Goal: Check status: Check status

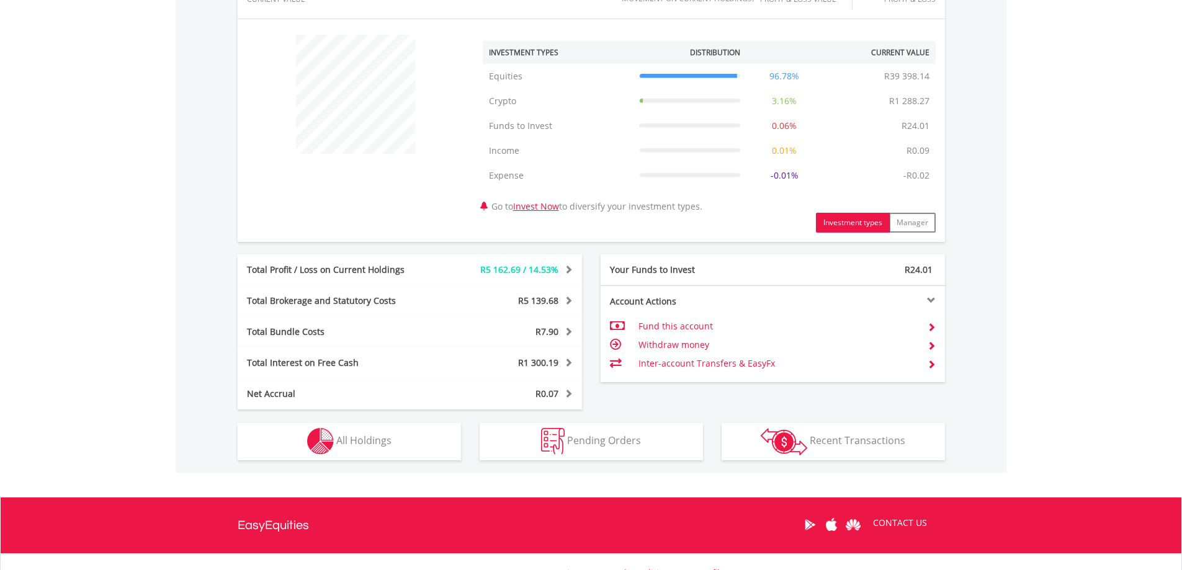
scroll to position [554, 0]
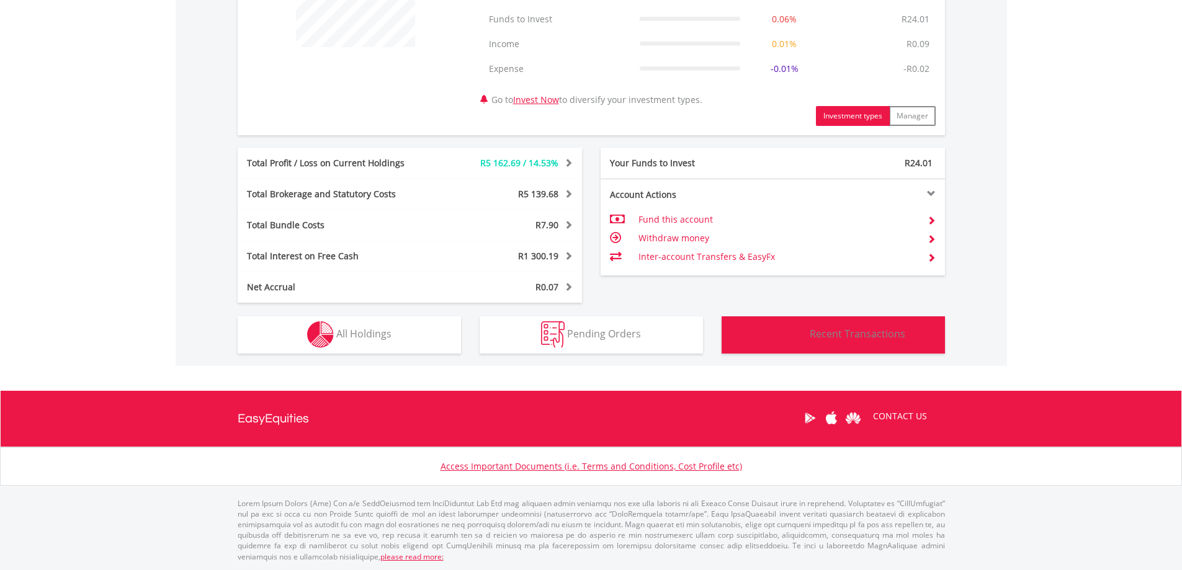
click at [830, 340] on span "Recent Transactions" at bounding box center [858, 334] width 96 height 14
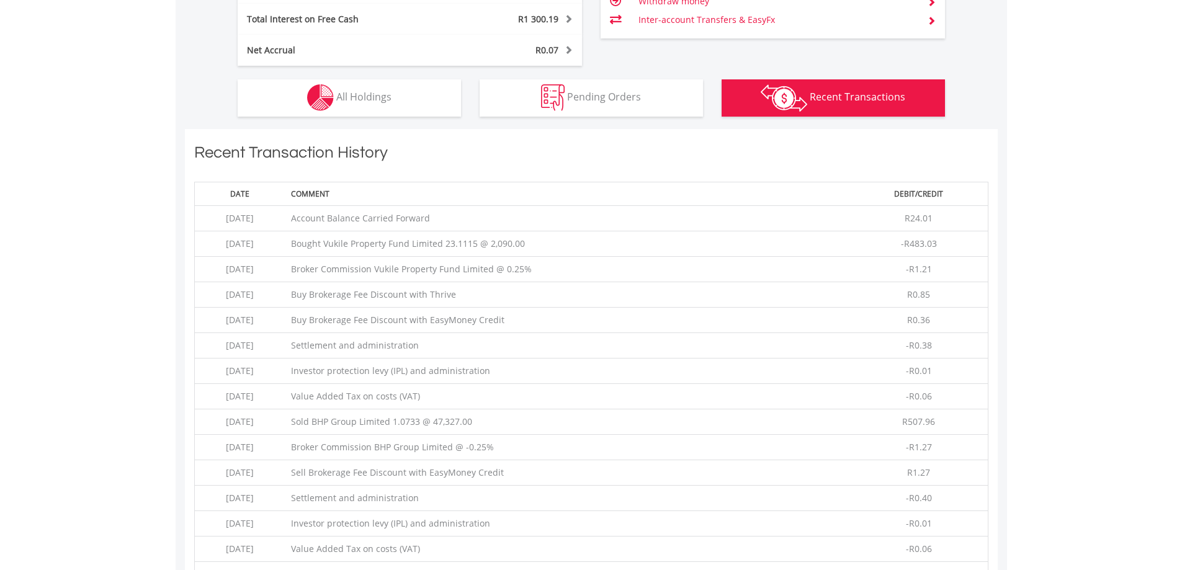
scroll to position [920, 0]
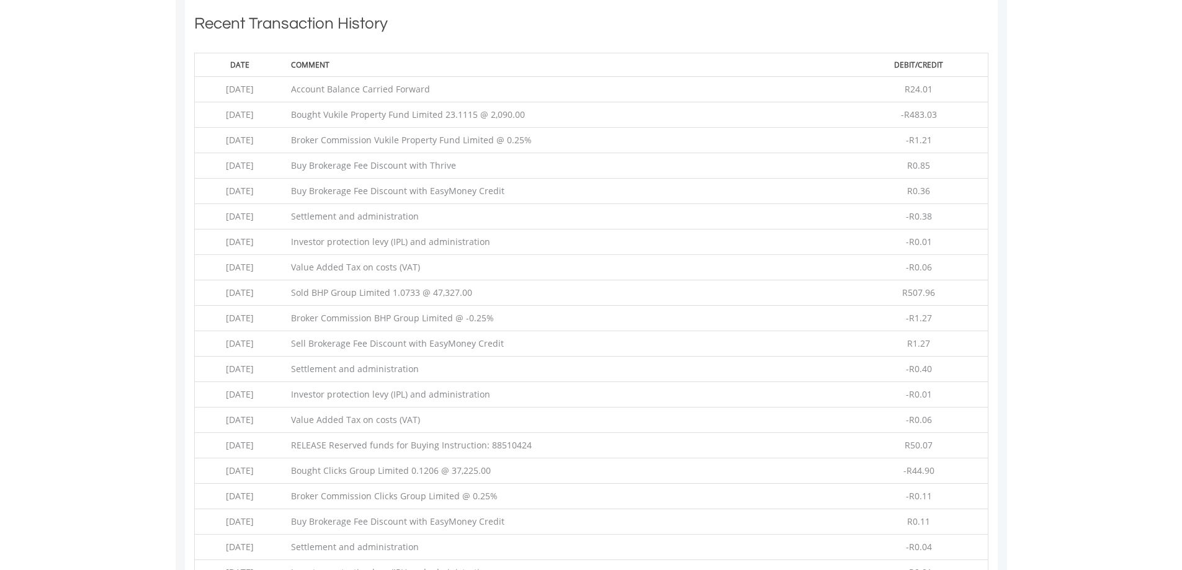
drag, startPoint x: 380, startPoint y: 117, endPoint x: 673, endPoint y: 116, distance: 292.9
click at [673, 116] on td "Bought Vukile Property Fund Limited 23.1115 @ 2,090.00" at bounding box center [567, 114] width 565 height 25
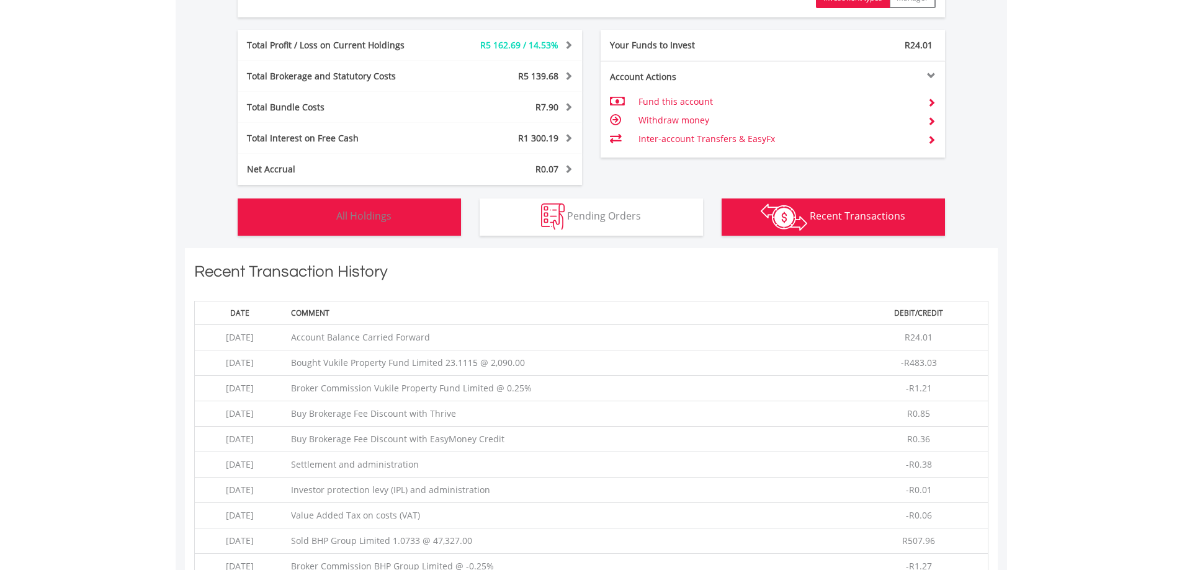
click at [328, 225] on img "button" at bounding box center [320, 217] width 27 height 27
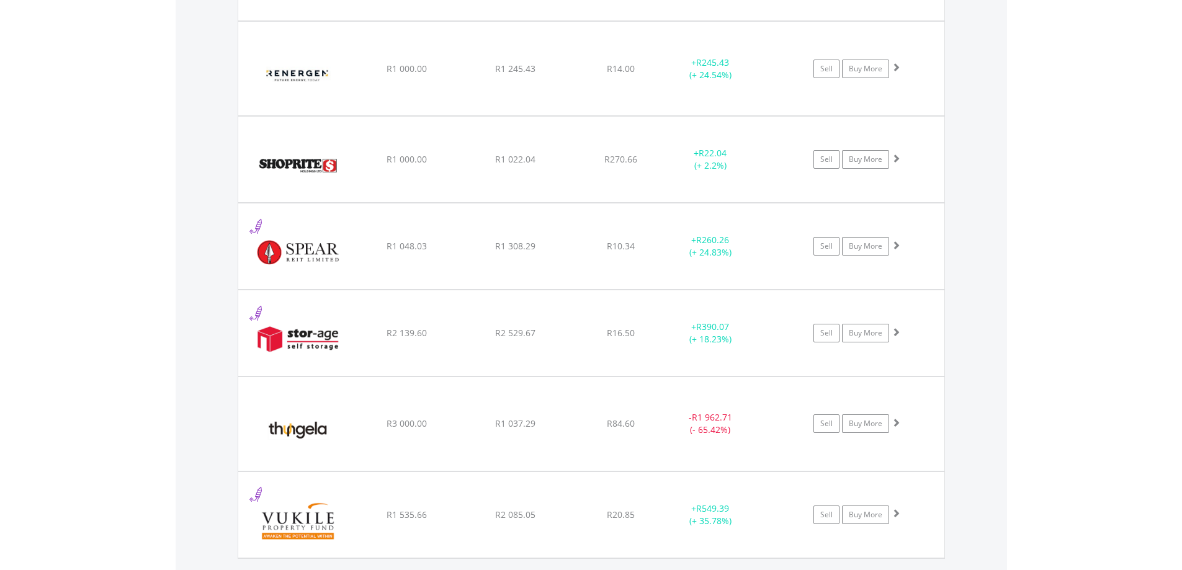
scroll to position [2000, 0]
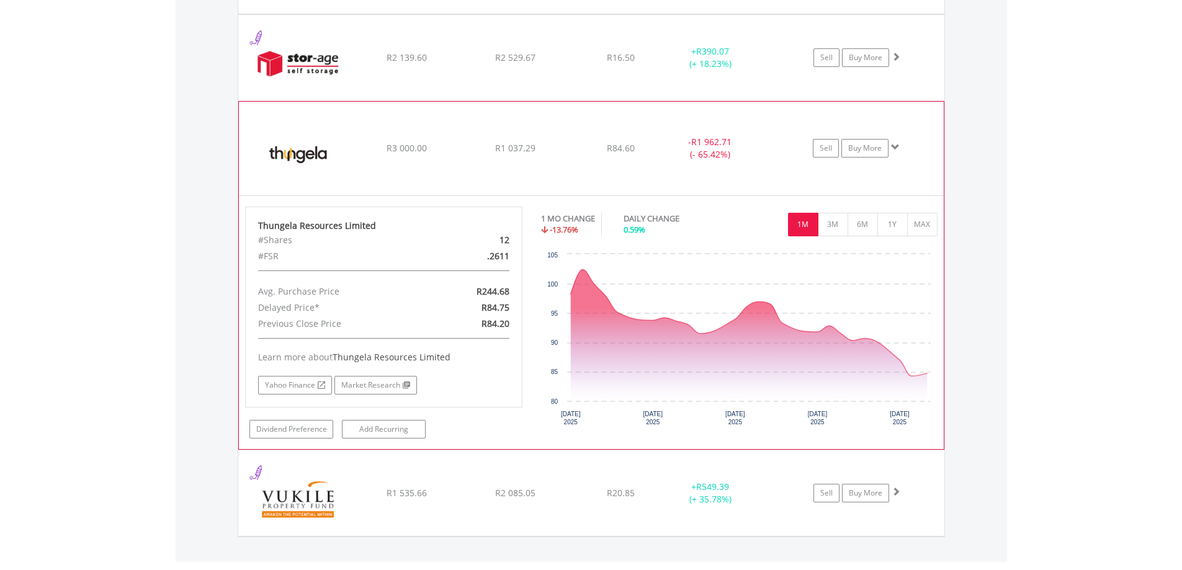
scroll to position [2248, 0]
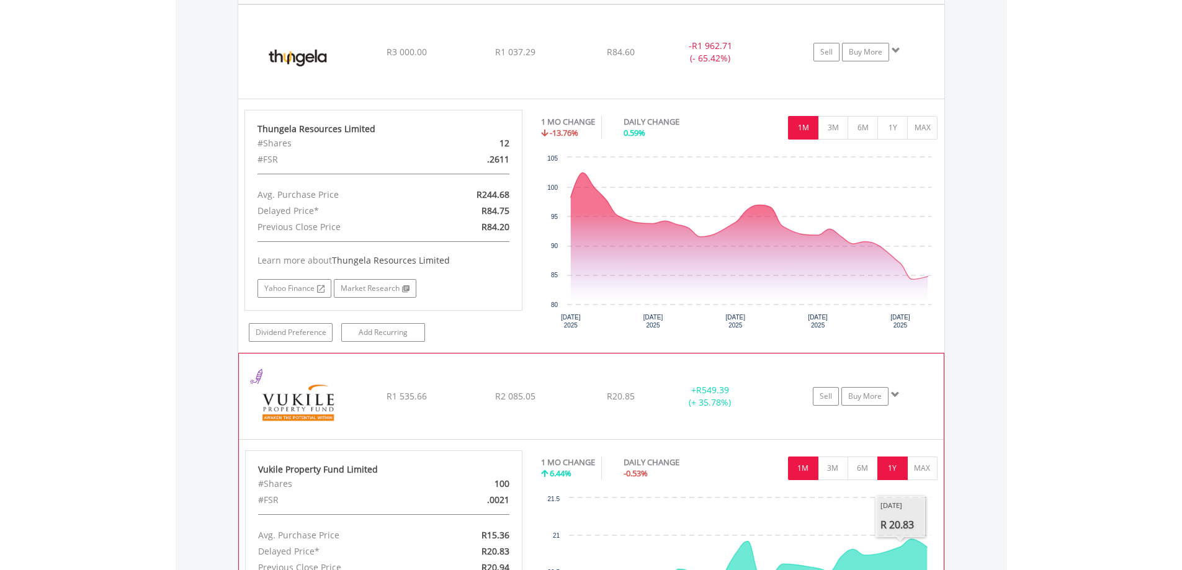
click at [887, 470] on button "1Y" at bounding box center [892, 469] width 30 height 24
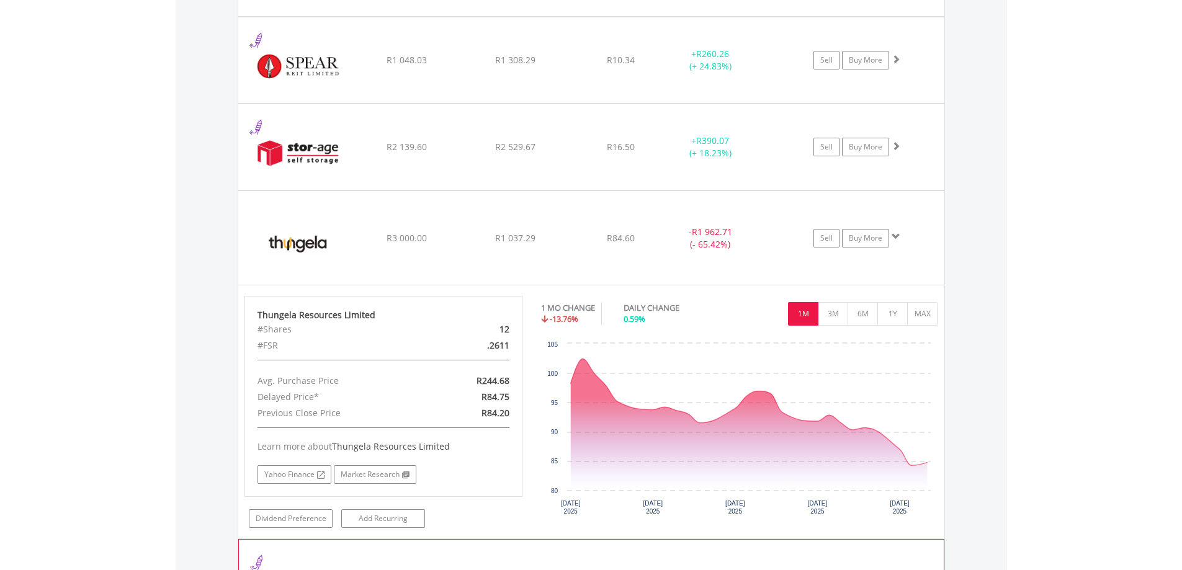
scroll to position [1814, 0]
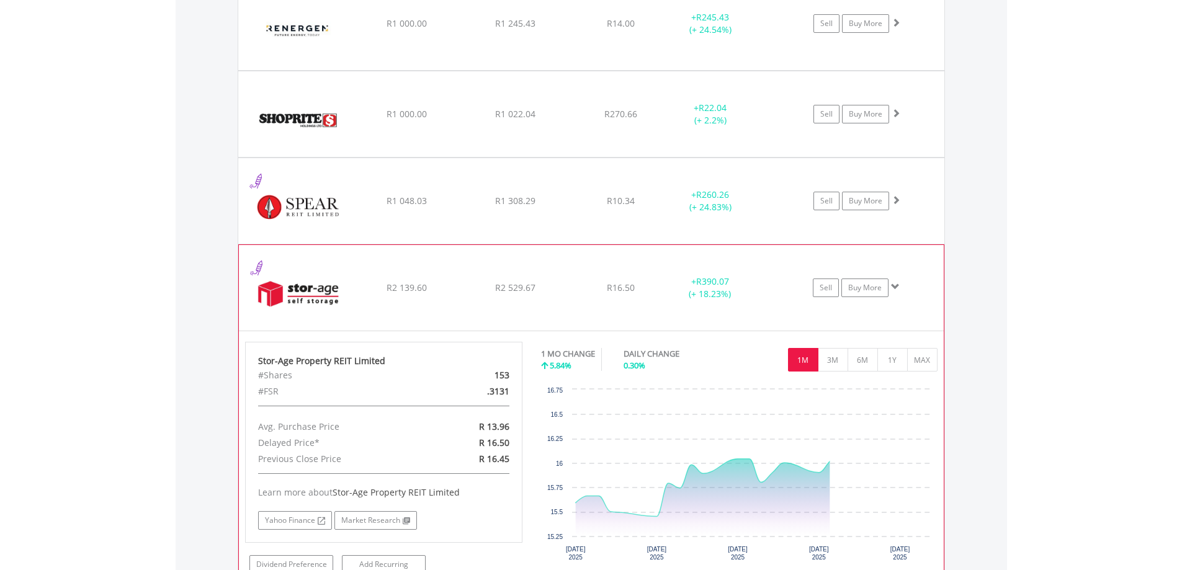
scroll to position [2000, 0]
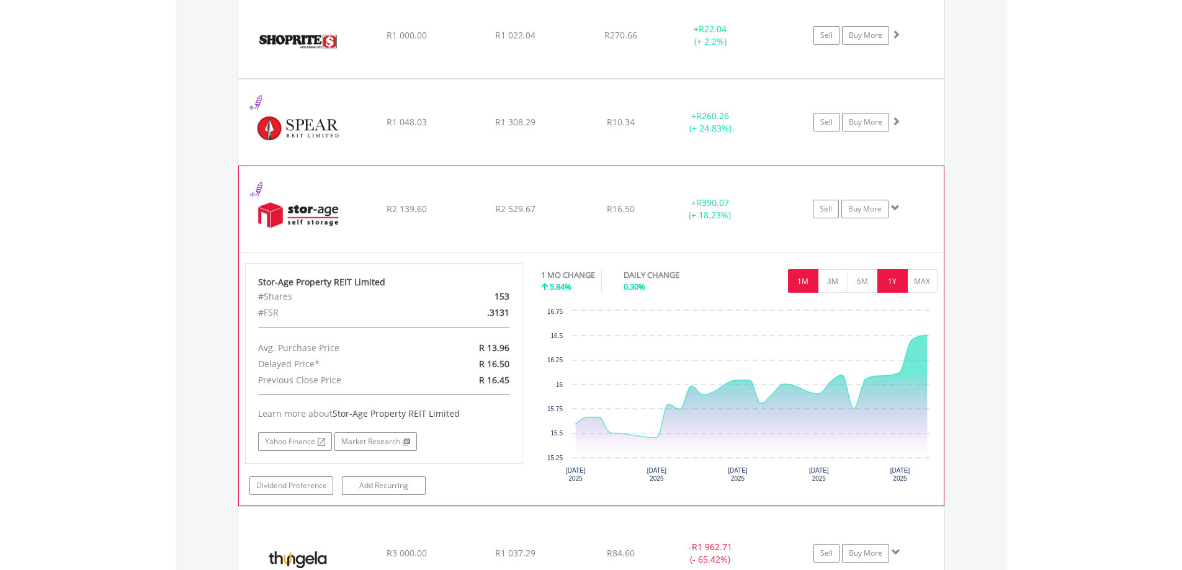
click at [892, 276] on button "1Y" at bounding box center [892, 281] width 30 height 24
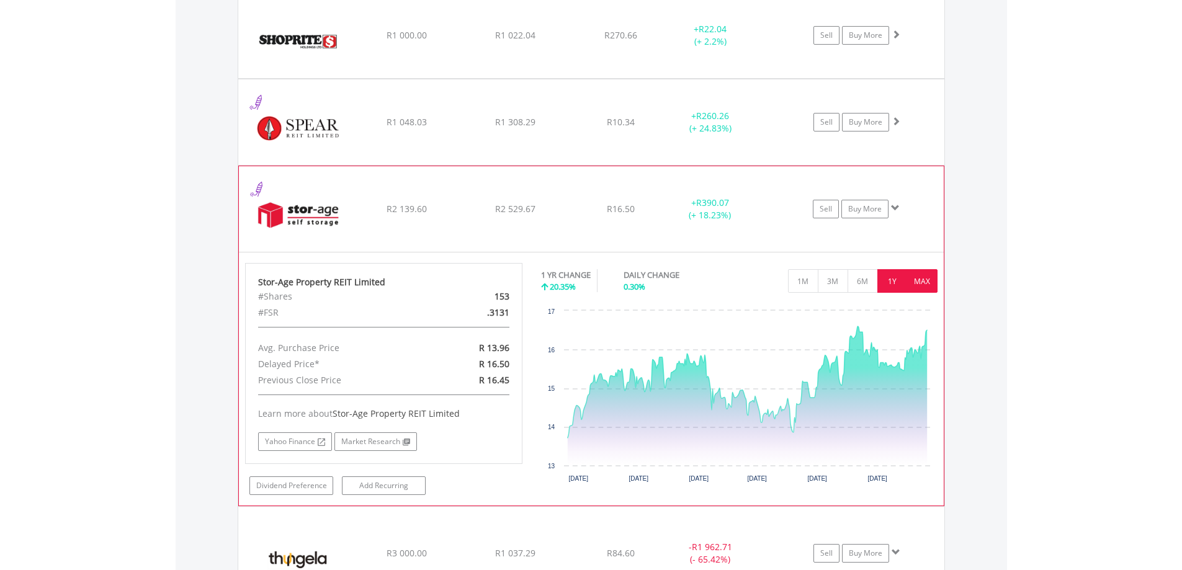
click at [926, 283] on button "MAX" at bounding box center [922, 281] width 30 height 24
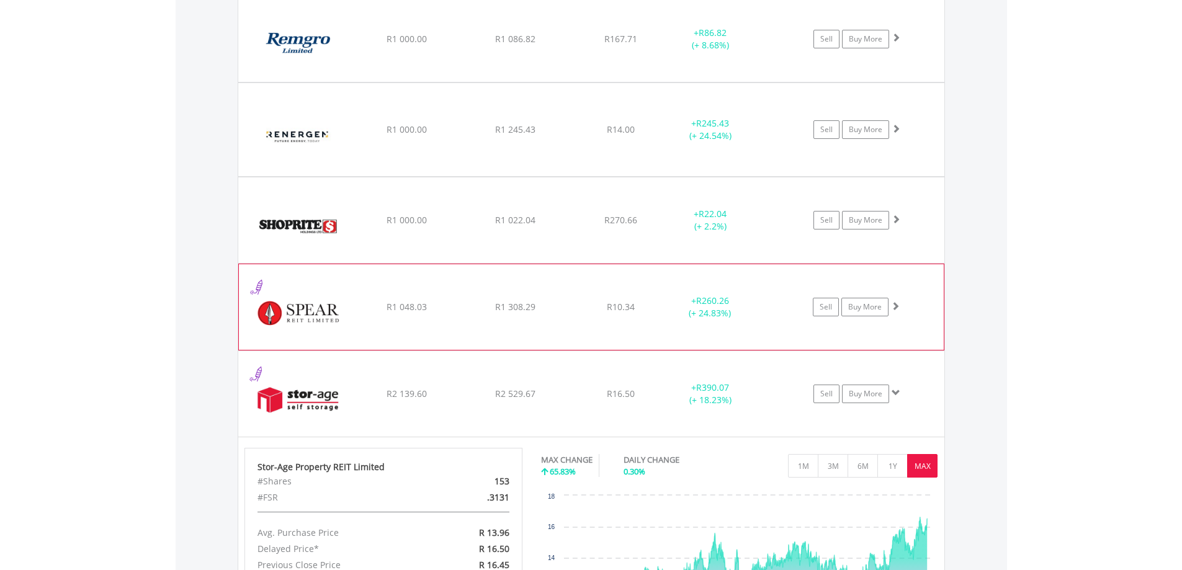
scroll to position [1814, 0]
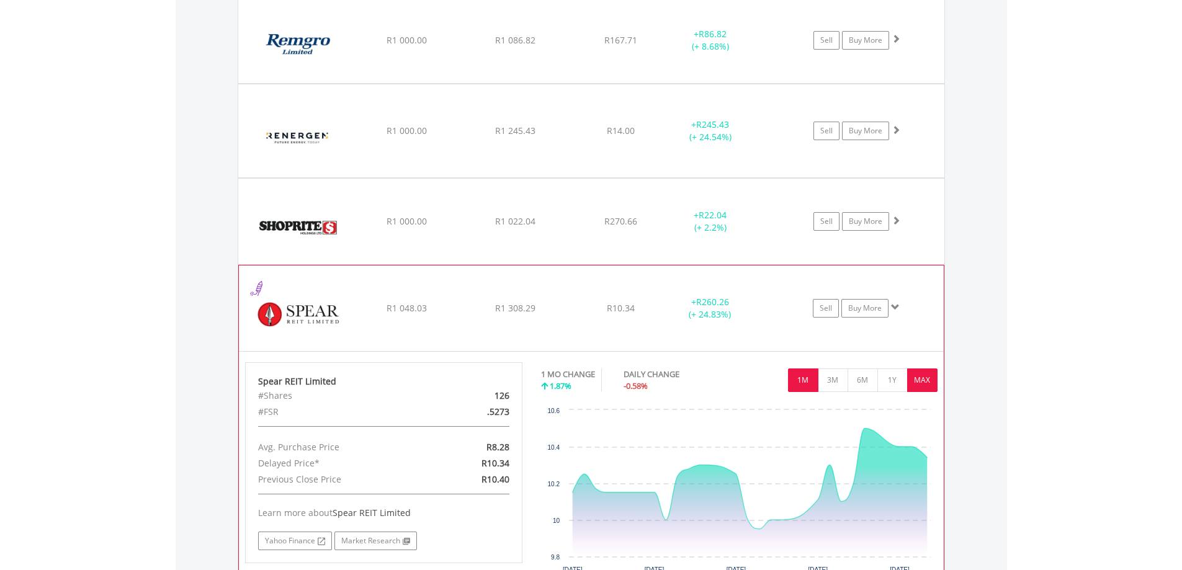
click at [927, 374] on button "MAX" at bounding box center [922, 381] width 30 height 24
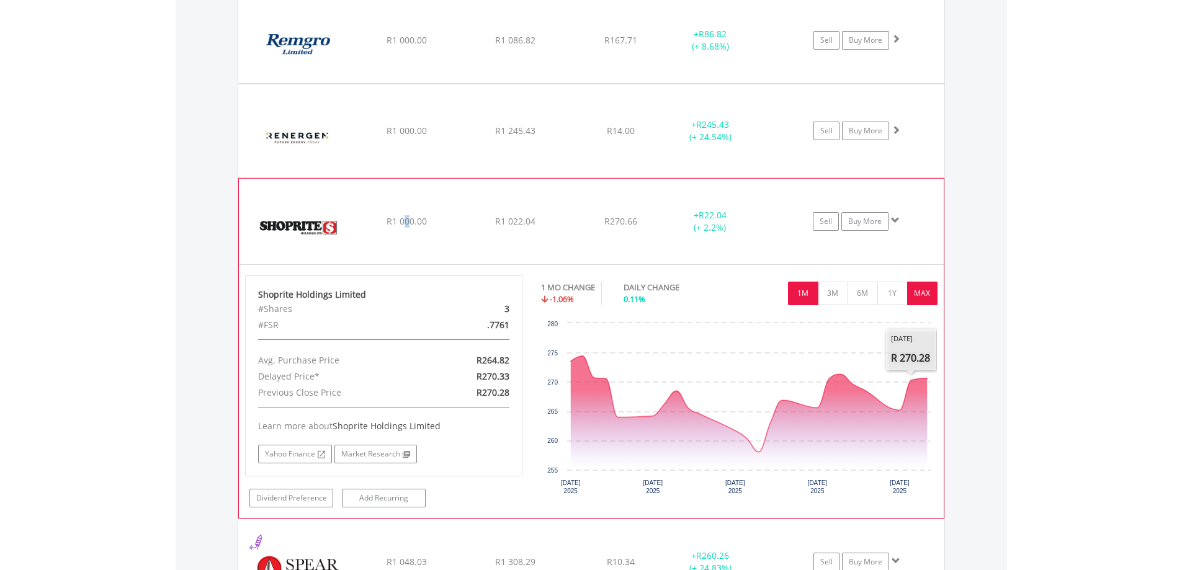
click at [921, 296] on button "MAX" at bounding box center [922, 294] width 30 height 24
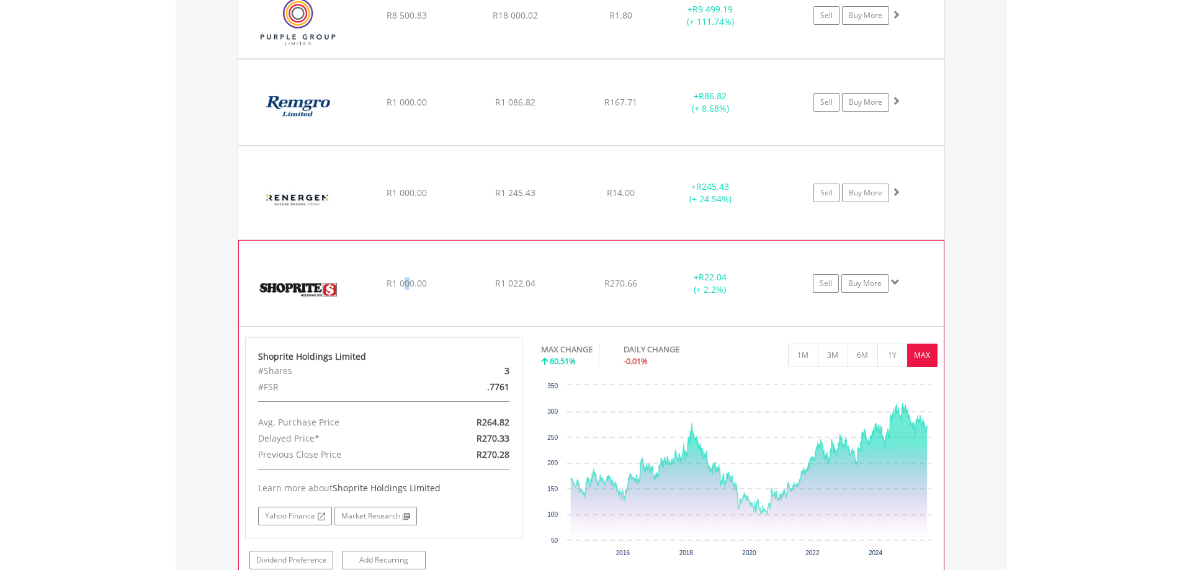
scroll to position [1566, 0]
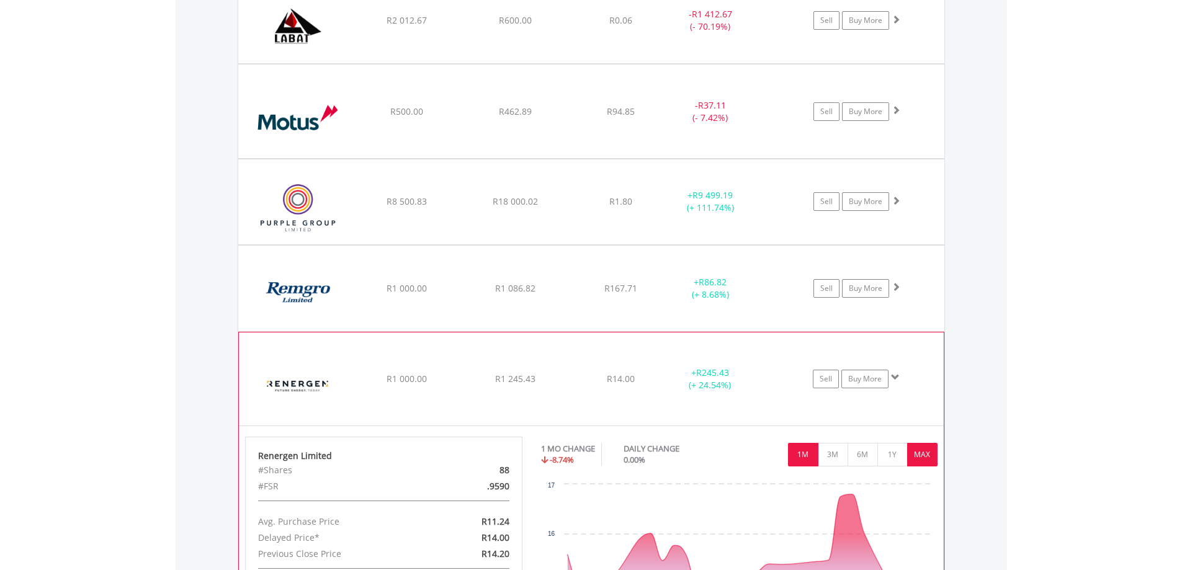
click at [921, 453] on button "MAX" at bounding box center [922, 455] width 30 height 24
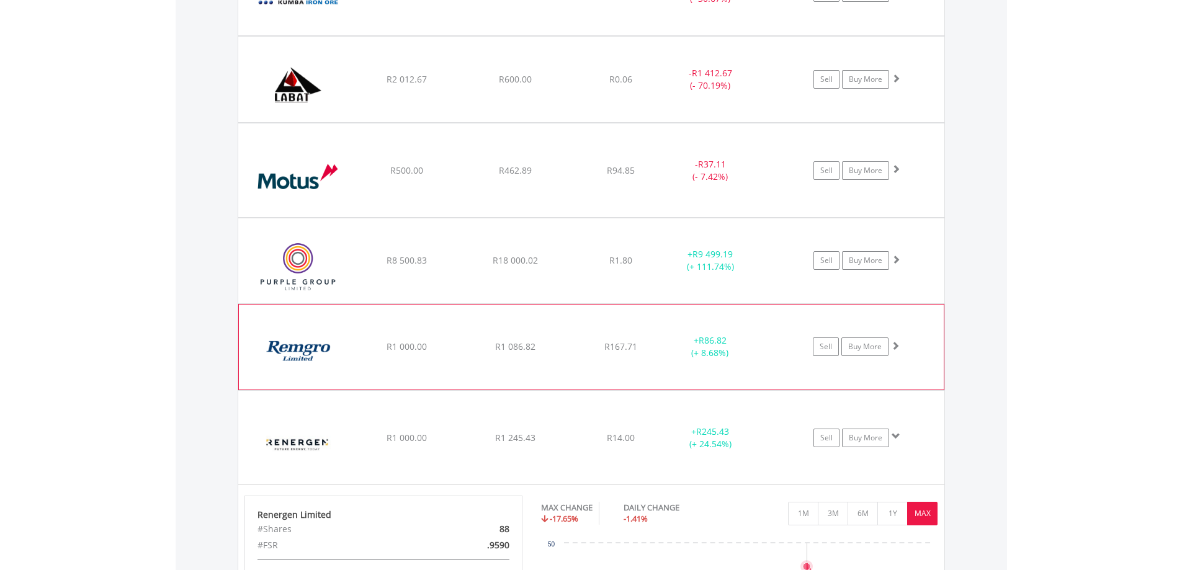
scroll to position [1504, 0]
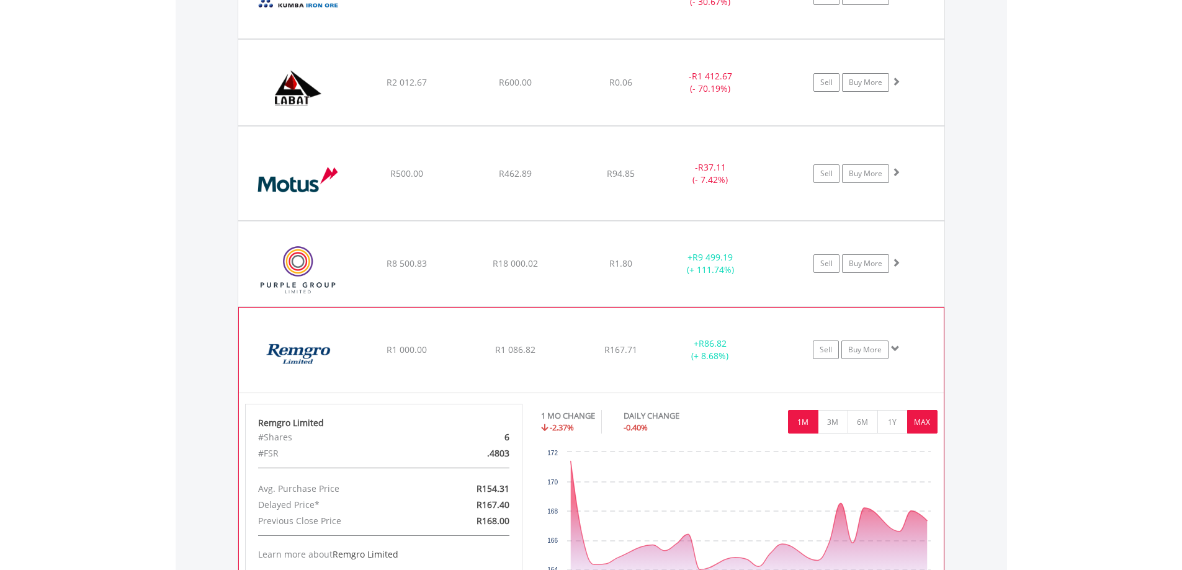
click at [931, 428] on button "MAX" at bounding box center [922, 422] width 30 height 24
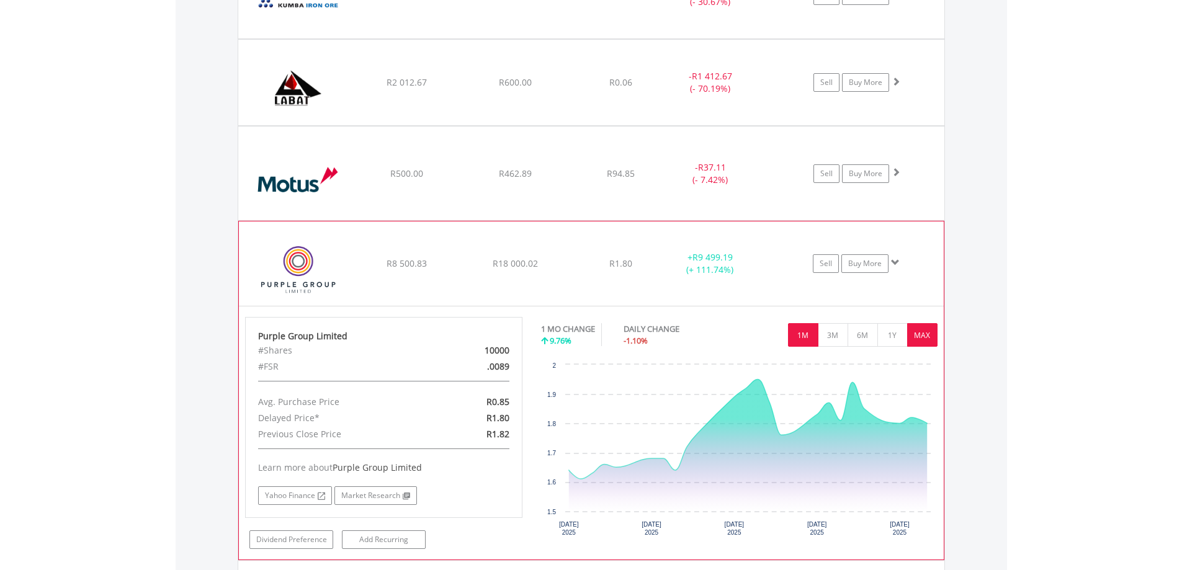
click at [921, 335] on button "MAX" at bounding box center [922, 335] width 30 height 24
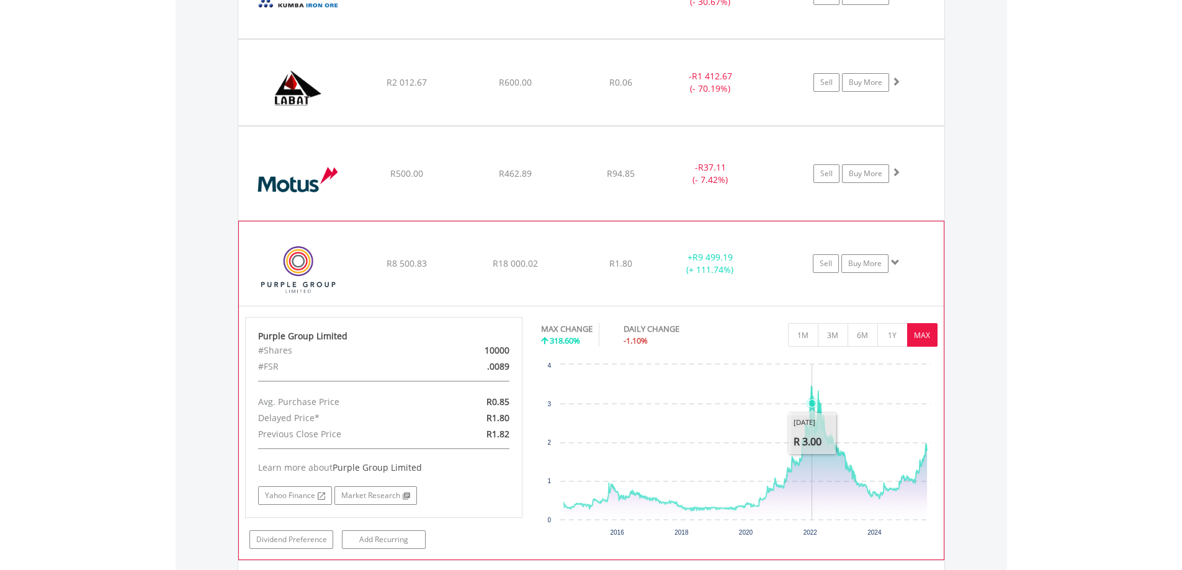
click at [812, 403] on icon "Interactive chart" at bounding box center [812, 403] width 7 height 7
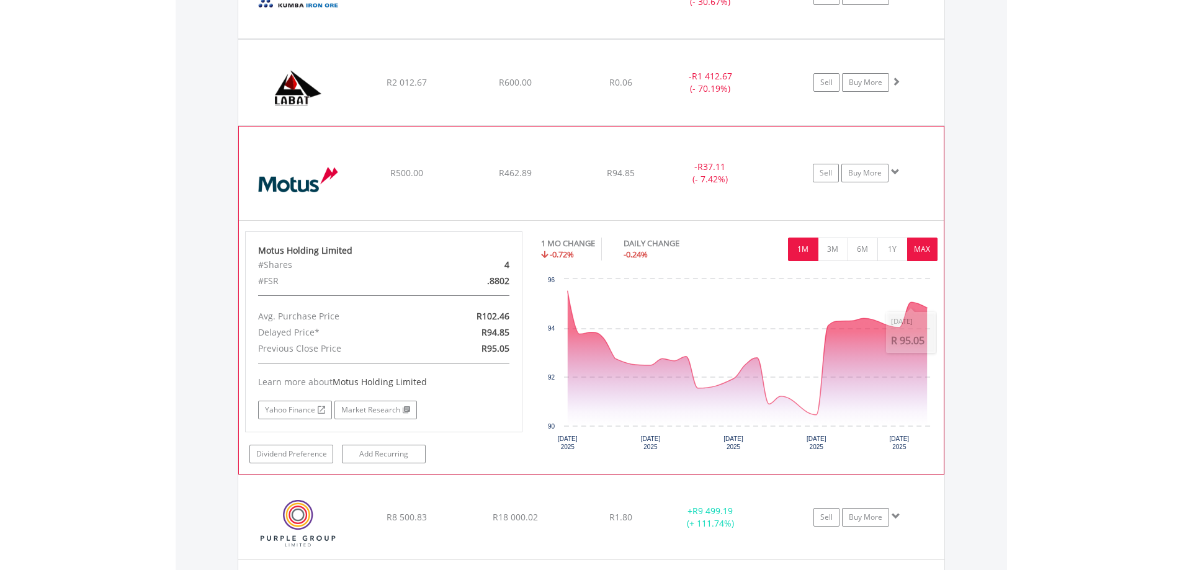
click at [926, 251] on button "MAX" at bounding box center [922, 250] width 30 height 24
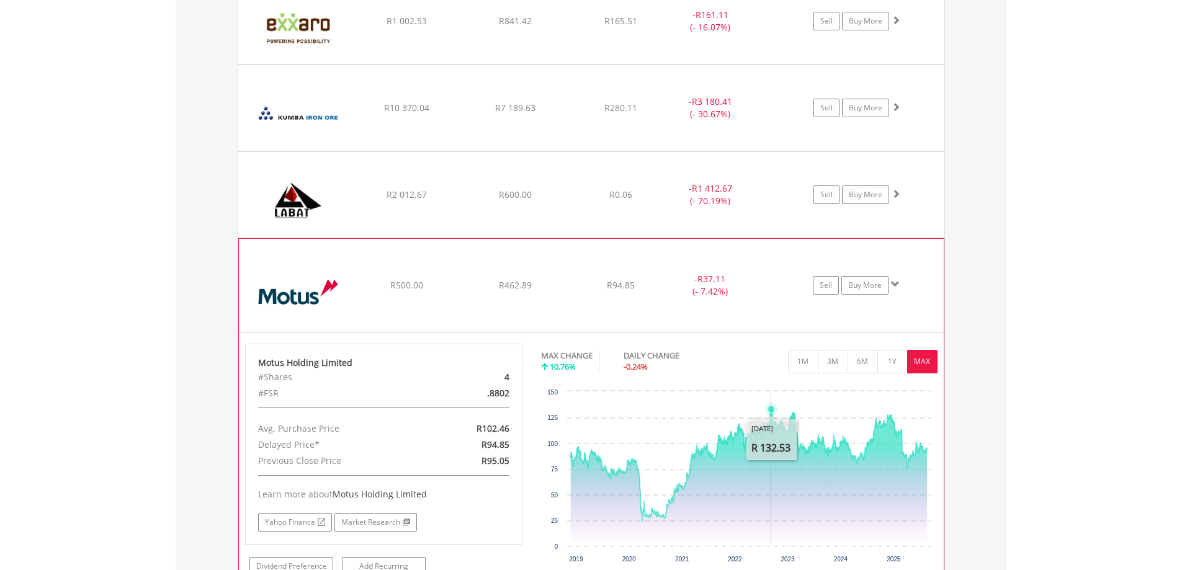
scroll to position [1255, 0]
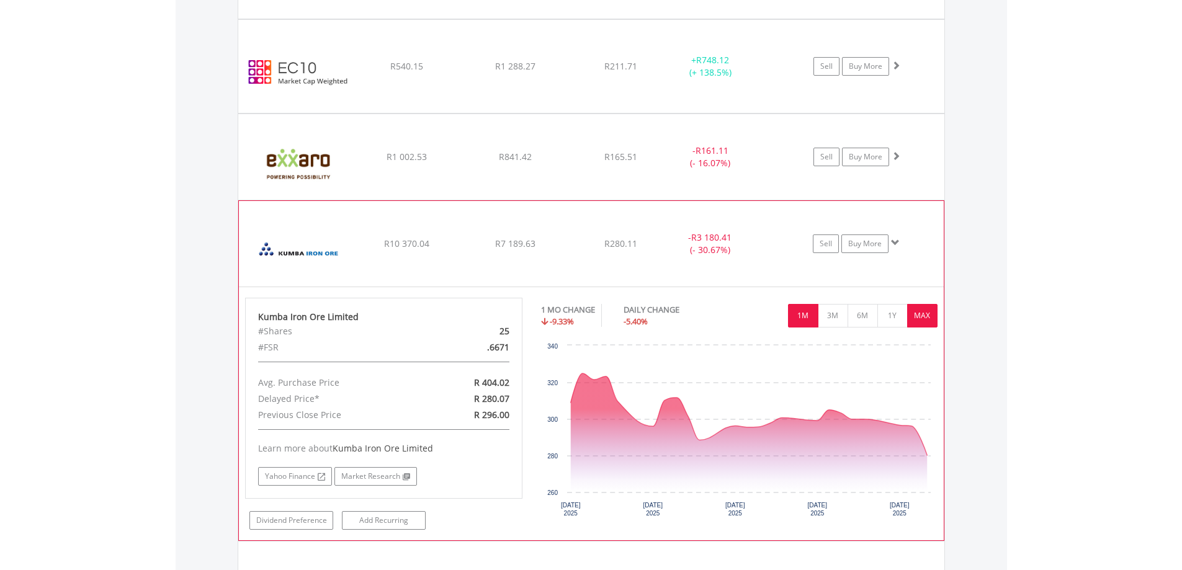
click at [928, 317] on button "MAX" at bounding box center [922, 316] width 30 height 24
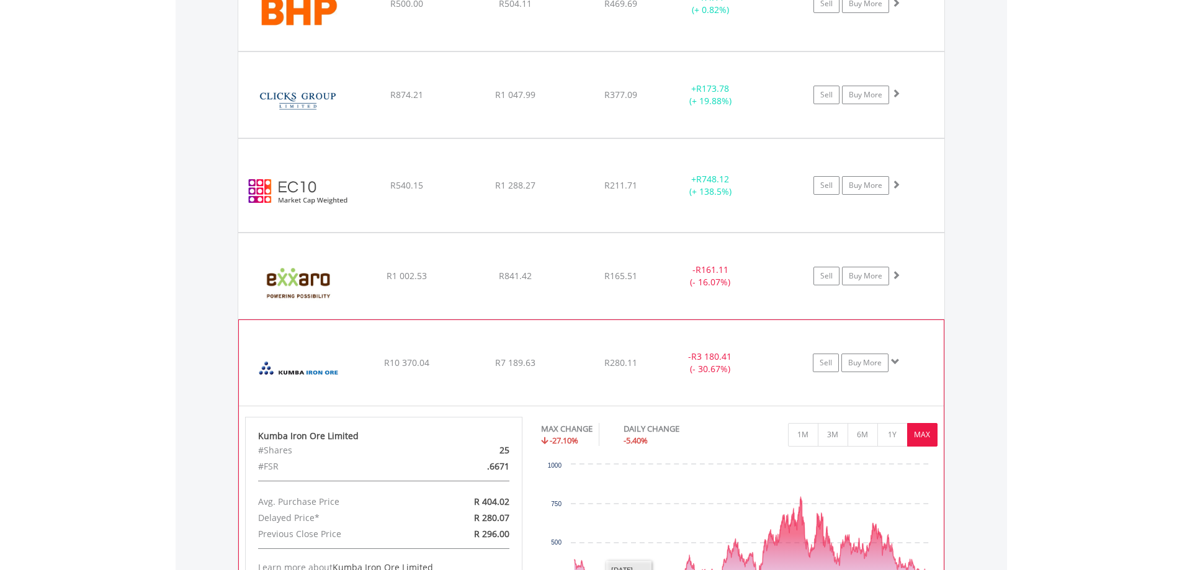
scroll to position [945, 0]
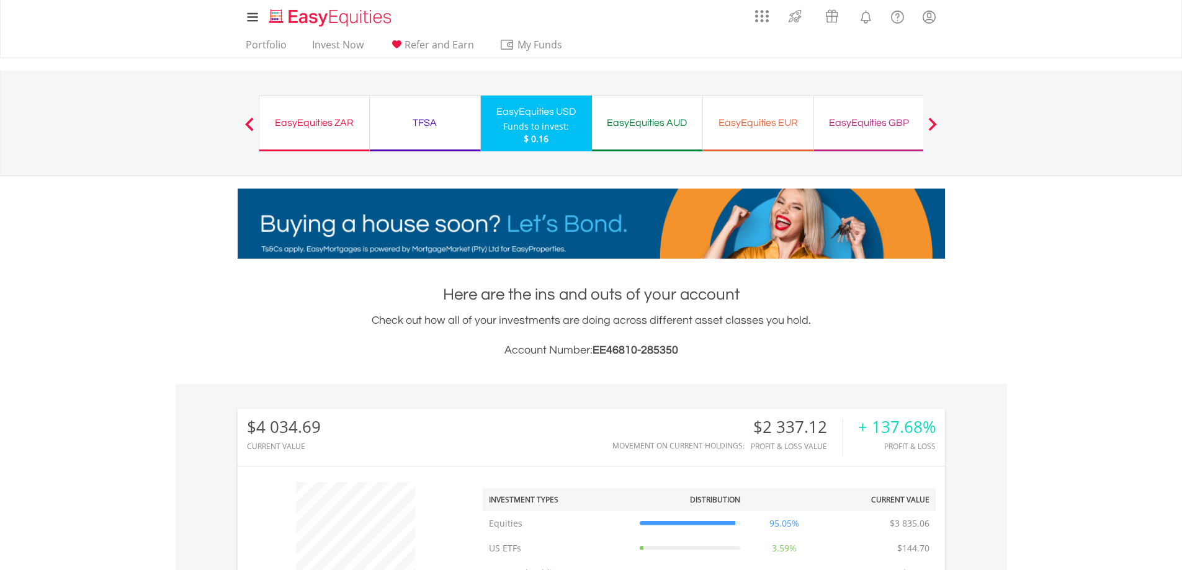
scroll to position [119, 236]
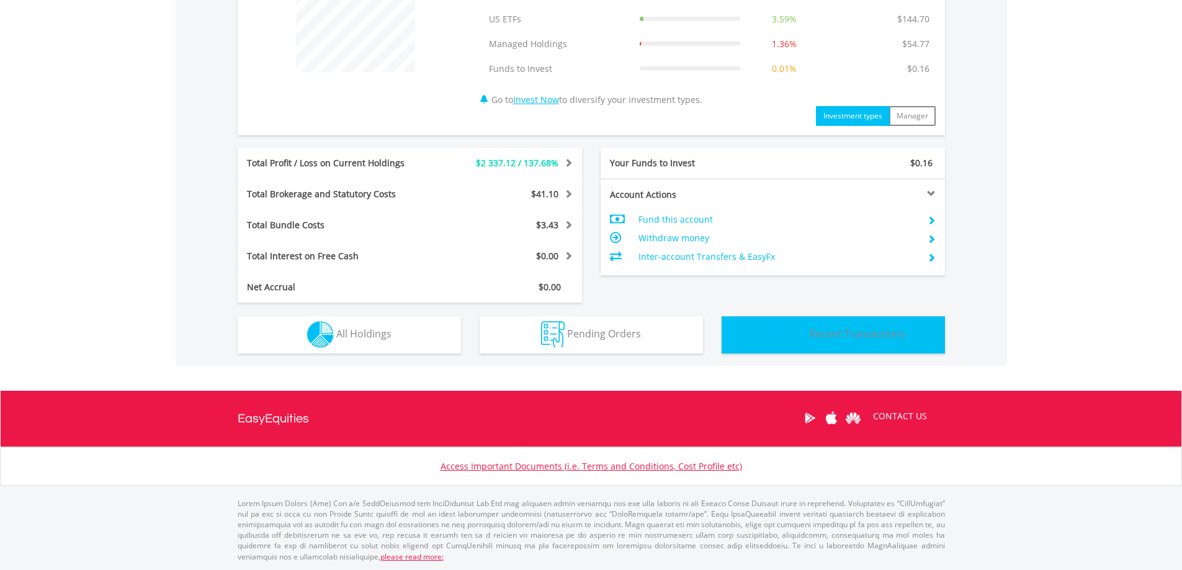
click at [840, 339] on span "Recent Transactions" at bounding box center [858, 334] width 96 height 14
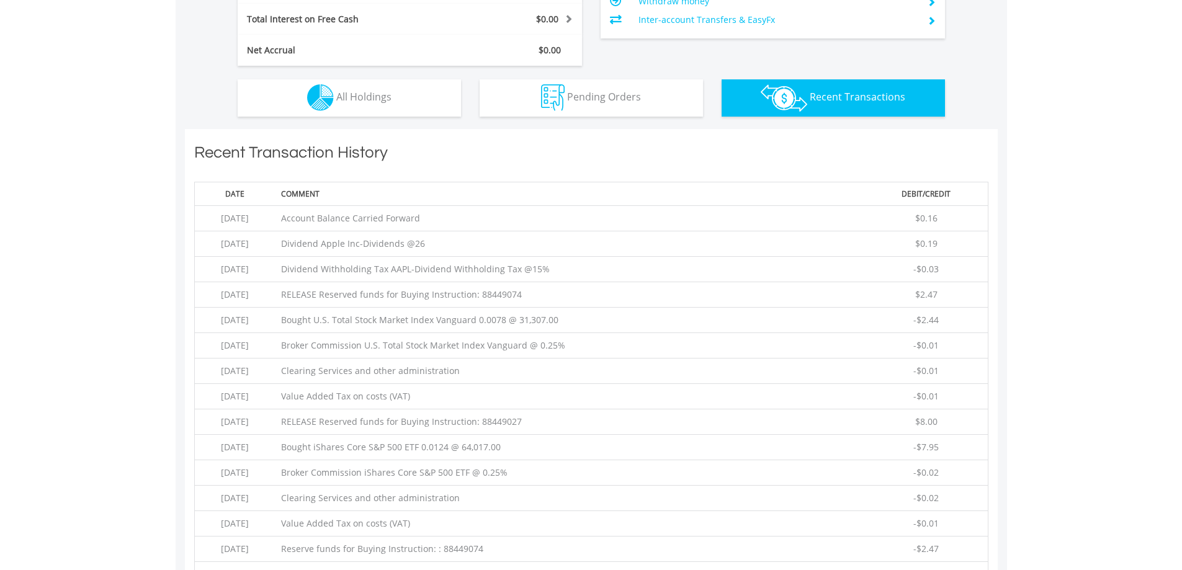
scroll to position [895, 0]
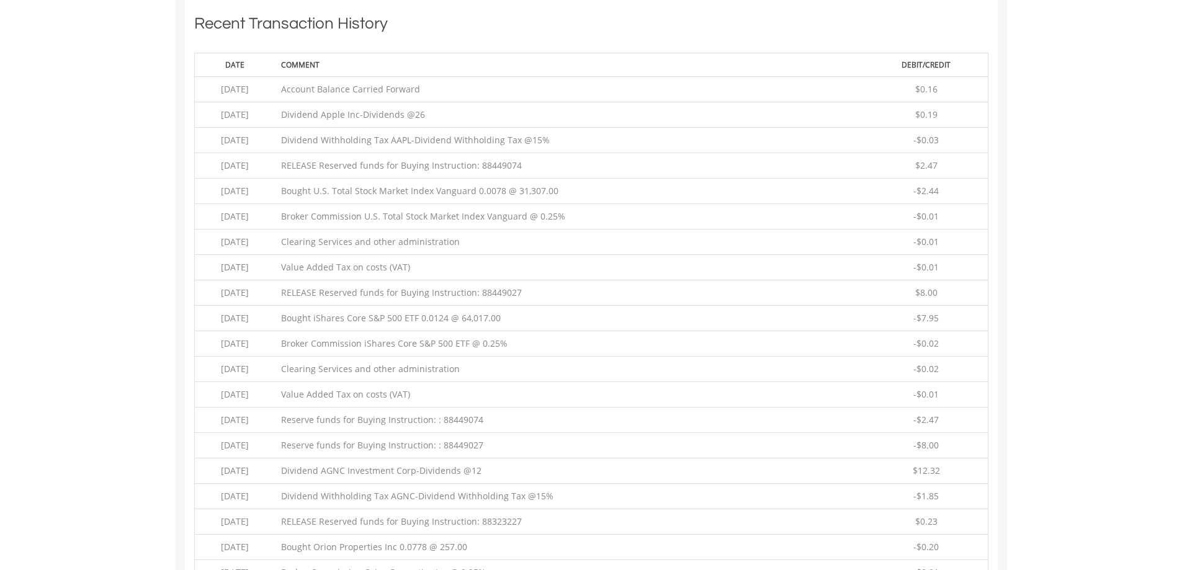
drag, startPoint x: 447, startPoint y: 139, endPoint x: 933, endPoint y: 140, distance: 485.9
click at [933, 140] on tr "2025-08-14 Dividend Withholding Tax AAPL-Dividend Withholding Tax @15% -$0.03" at bounding box center [591, 140] width 794 height 25
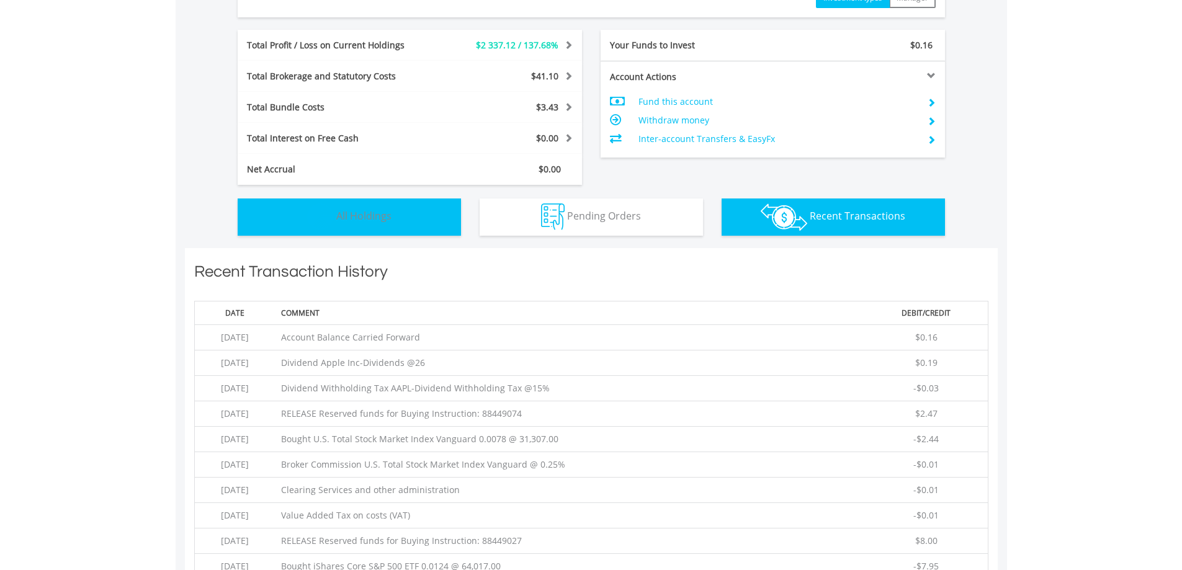
click at [333, 219] on img "button" at bounding box center [320, 217] width 27 height 27
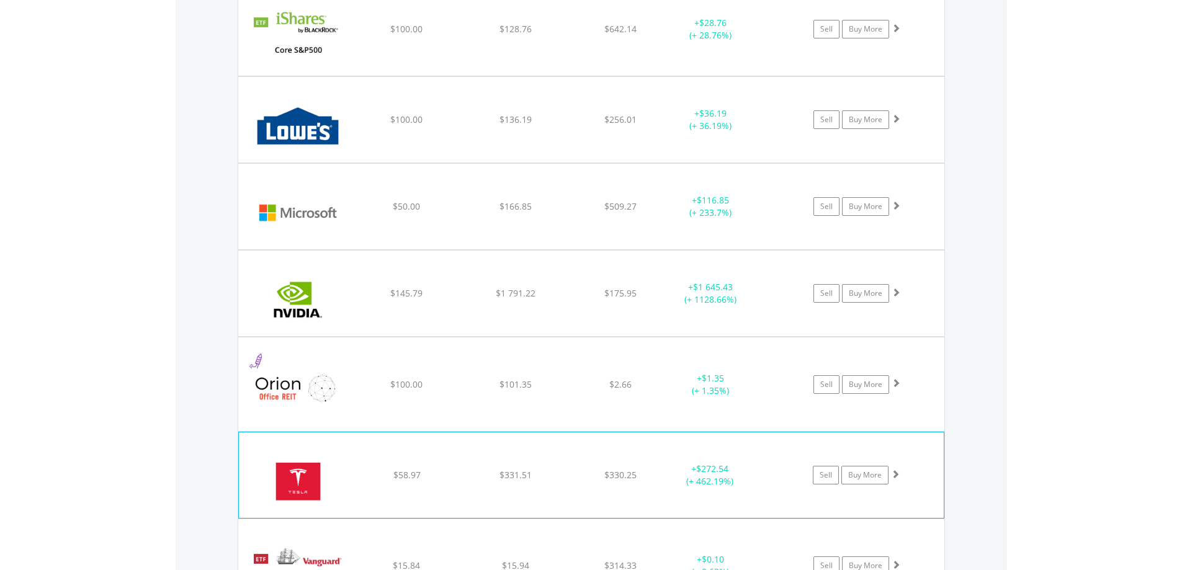
scroll to position [1106, 0]
